Goal: Find specific page/section

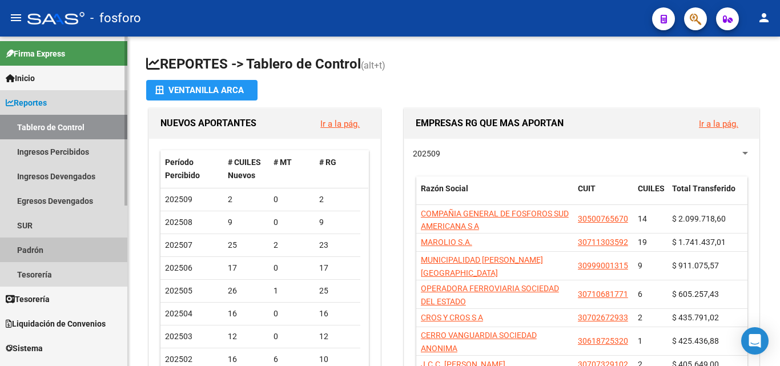
click at [38, 250] on link "Padrón" at bounding box center [63, 250] width 127 height 25
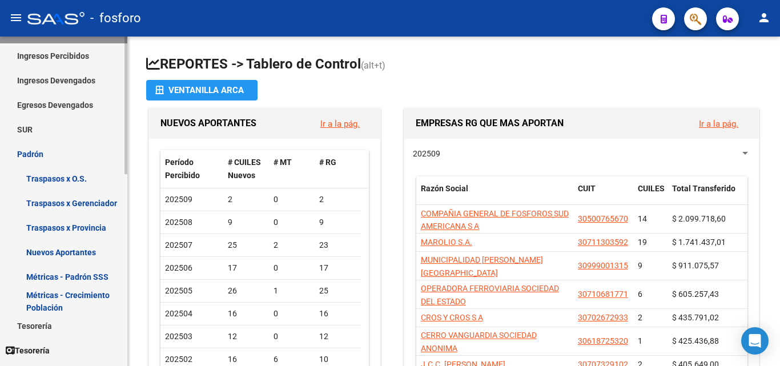
scroll to position [114, 0]
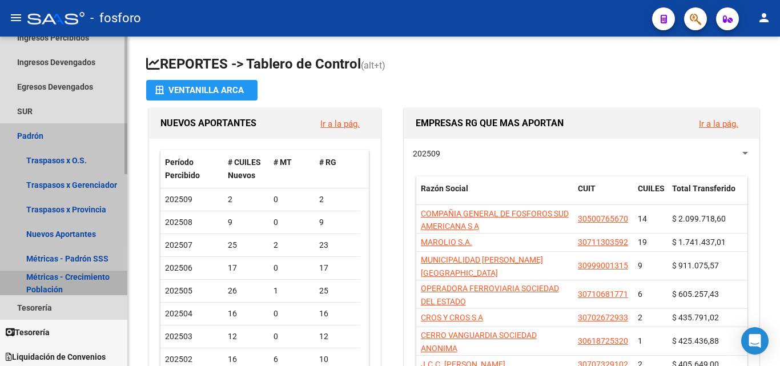
click at [41, 275] on link "Métricas - Crecimiento Población" at bounding box center [63, 283] width 127 height 25
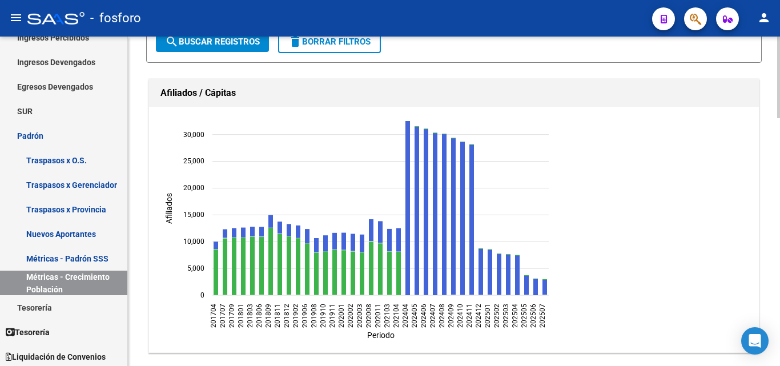
scroll to position [114, 0]
